Goal: Task Accomplishment & Management: Manage account settings

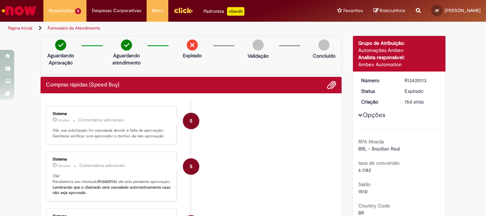
scroll to position [612, 0]
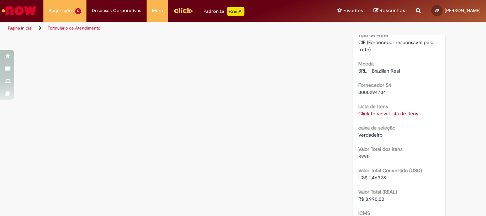
click at [23, 29] on link "Página inicial" at bounding box center [20, 28] width 25 height 6
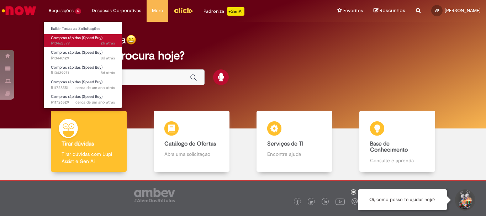
click at [75, 40] on span "Compras rápidas (Speed Buy)" at bounding box center [77, 37] width 52 height 5
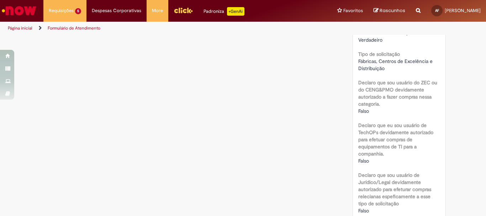
scroll to position [498, 0]
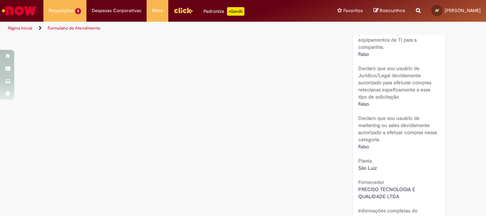
click at [17, 30] on link "Página inicial" at bounding box center [20, 28] width 25 height 6
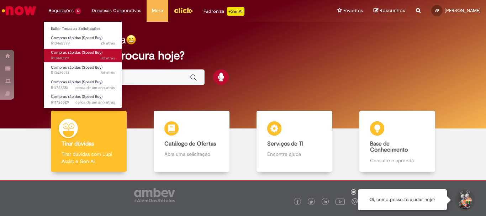
click at [69, 57] on span "8d atrás 8 dias atrás R13440129" at bounding box center [83, 59] width 64 height 6
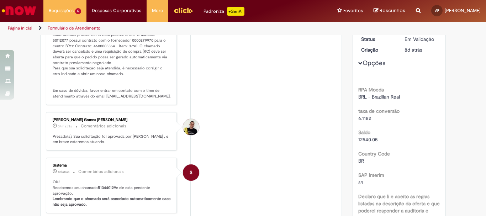
scroll to position [36, 0]
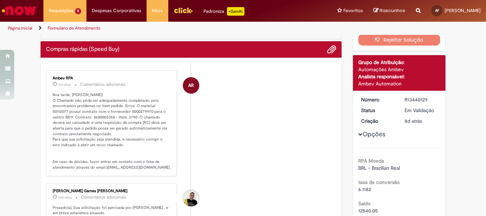
click at [16, 28] on link "Página inicial" at bounding box center [20, 28] width 25 height 6
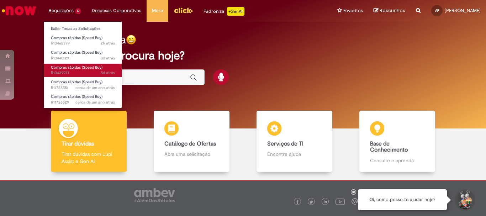
click at [64, 74] on span "8d atrás 8 dias atrás R13439971" at bounding box center [83, 73] width 64 height 6
